Goal: Find specific page/section: Find specific page/section

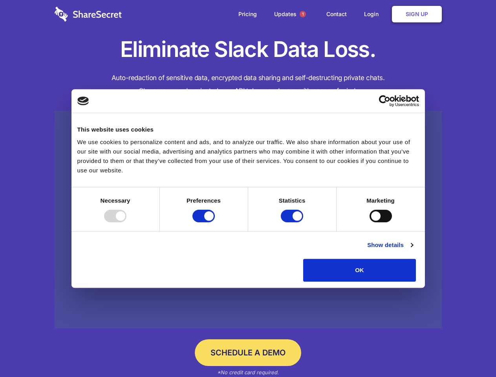
click at [126, 222] on div at bounding box center [115, 216] width 22 height 13
click at [215, 222] on input "Preferences" at bounding box center [203, 216] width 22 height 13
checkbox input "false"
click at [293, 222] on input "Statistics" at bounding box center [292, 216] width 22 height 13
checkbox input "false"
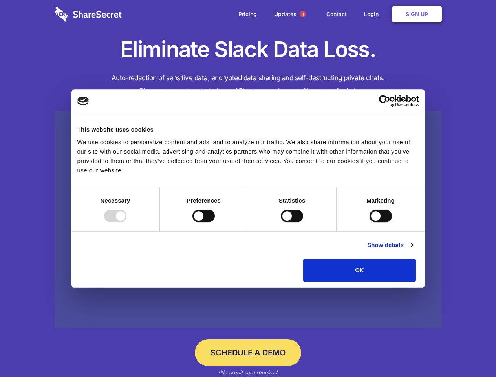
click at [369, 222] on input "Marketing" at bounding box center [380, 216] width 22 height 13
checkbox input "true"
click at [412, 250] on link "Show details" at bounding box center [390, 244] width 46 height 9
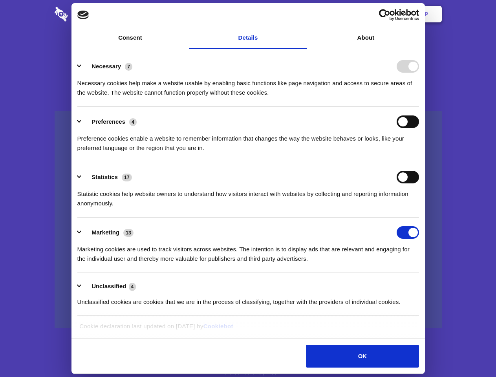
click at [419, 153] on div "Preference cookies enable a website to remember information that changes the wa…" at bounding box center [247, 140] width 341 height 25
click at [302, 14] on span "1" at bounding box center [302, 14] width 6 height 6
